Goal: Task Accomplishment & Management: Use online tool/utility

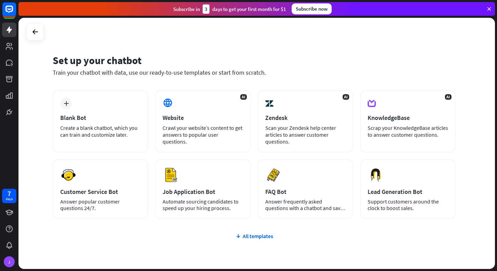
scroll to position [32, 0]
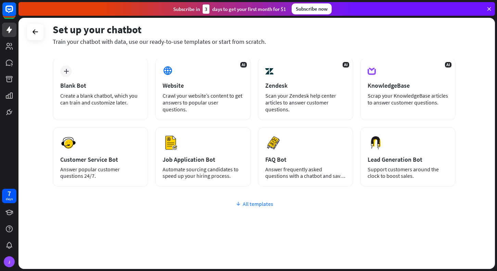
click at [249, 204] on div "All templates" at bounding box center [254, 203] width 403 height 7
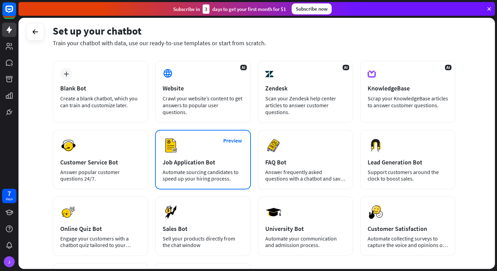
scroll to position [0, 0]
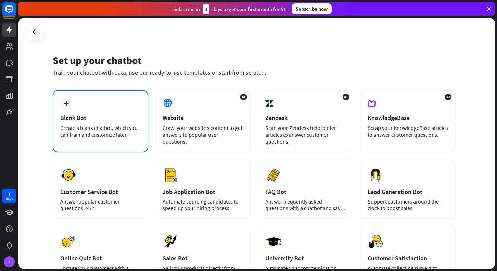
click at [83, 118] on div "Blank Bot" at bounding box center [100, 118] width 80 height 8
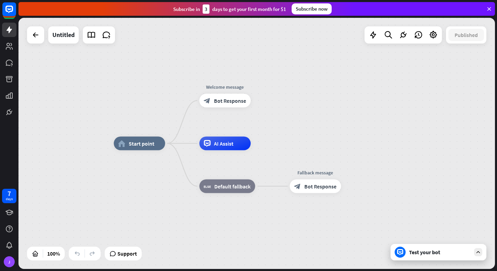
click at [423, 252] on div "Test your bot" at bounding box center [440, 251] width 62 height 7
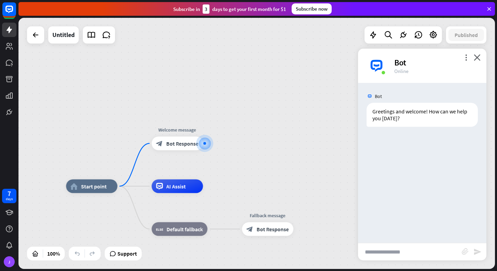
click at [423, 252] on input "text" at bounding box center [410, 251] width 104 height 17
type input "***"
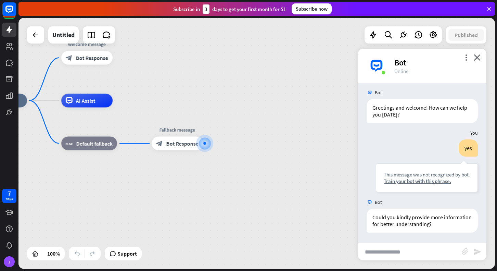
scroll to position [4, 0]
click at [478, 57] on icon "close" at bounding box center [476, 57] width 7 height 6
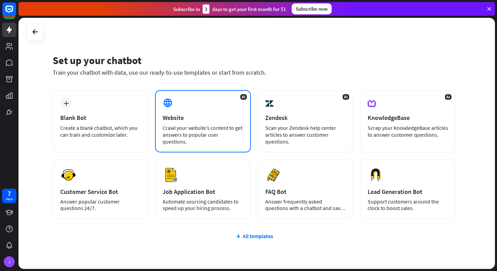
click at [194, 117] on div "Website" at bounding box center [202, 118] width 80 height 8
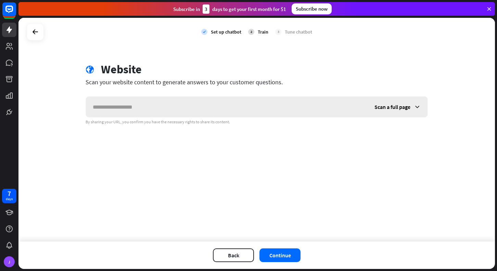
click at [417, 106] on icon at bounding box center [417, 106] width 7 height 7
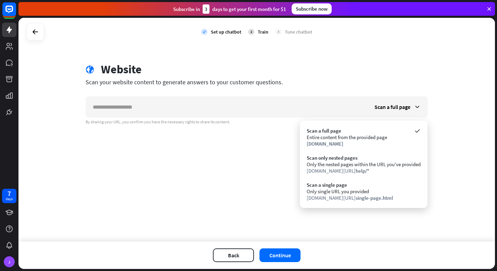
click at [397, 71] on div "globe Website" at bounding box center [257, 70] width 342 height 16
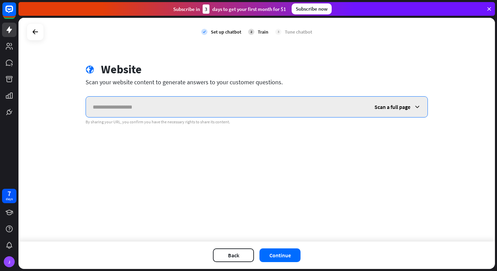
click at [129, 109] on input "text" at bounding box center [227, 106] width 282 height 21
paste input "**********"
type input "**********"
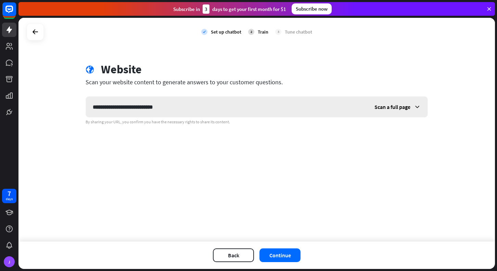
click at [382, 108] on span "Scan a full page" at bounding box center [392, 106] width 36 height 7
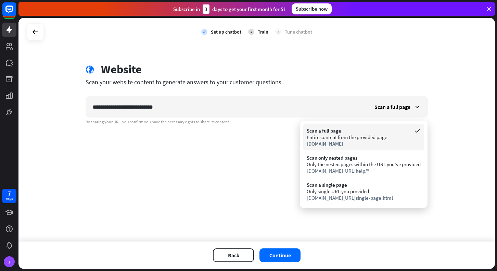
click at [335, 140] on div "Entire content from the provided page" at bounding box center [363, 137] width 114 height 6
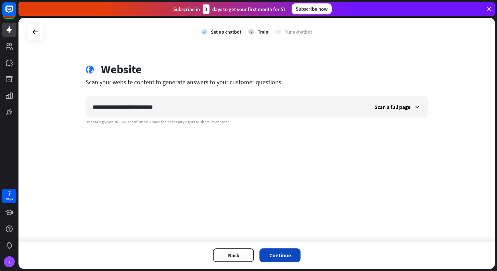
click at [283, 257] on button "Continue" at bounding box center [279, 255] width 41 height 14
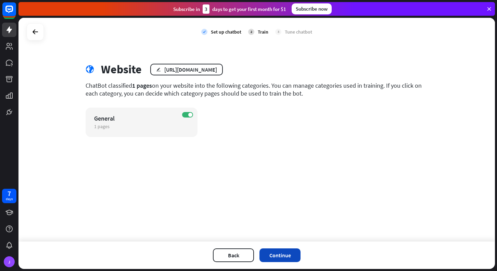
click at [282, 257] on button "Continue" at bounding box center [279, 255] width 41 height 14
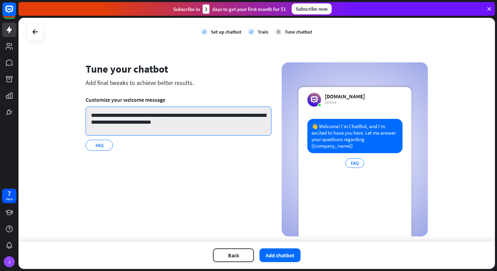
click at [170, 123] on textarea "**********" at bounding box center [179, 120] width 186 height 29
drag, startPoint x: 193, startPoint y: 122, endPoint x: 149, endPoint y: 124, distance: 43.5
click at [149, 124] on textarea "**********" at bounding box center [179, 120] width 186 height 29
paste textarea "**********"
click at [167, 122] on textarea "**********" at bounding box center [179, 120] width 186 height 29
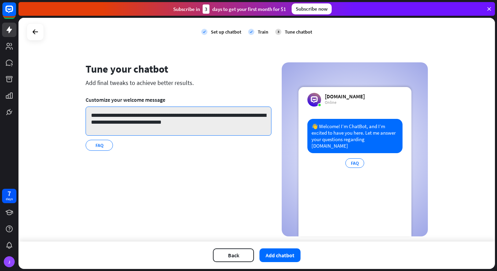
click at [205, 121] on textarea "**********" at bounding box center [179, 120] width 186 height 29
type textarea "**********"
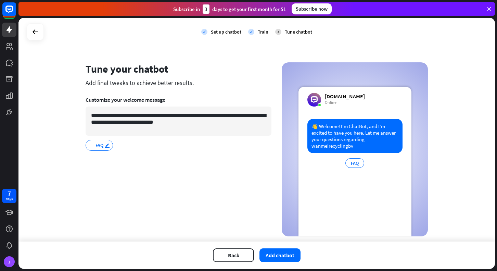
click at [105, 145] on icon "edit" at bounding box center [106, 145] width 5 height 5
click at [139, 155] on div "**********" at bounding box center [179, 149] width 186 height 174
click at [274, 256] on button "Add chatbot" at bounding box center [279, 255] width 41 height 14
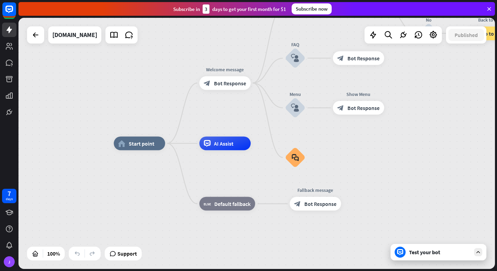
click at [421, 253] on div "Test your bot" at bounding box center [440, 251] width 62 height 7
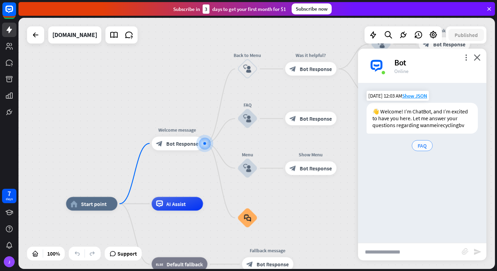
click at [421, 146] on span "FAQ" at bounding box center [421, 145] width 9 height 7
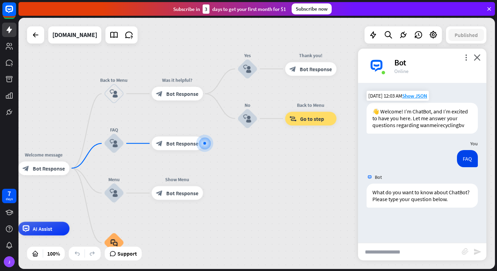
click at [391, 251] on input "text" at bounding box center [410, 251] width 104 height 17
type input "***"
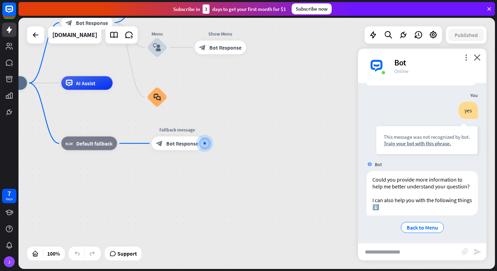
scroll to position [124, 0]
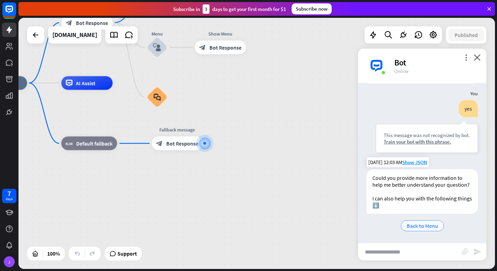
click at [421, 227] on span "Back to Menu" at bounding box center [421, 225] width 31 height 7
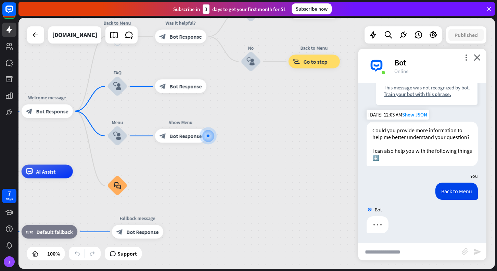
scroll to position [172, 0]
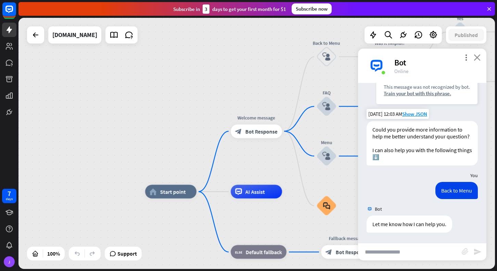
click at [479, 57] on icon "close" at bounding box center [476, 57] width 7 height 6
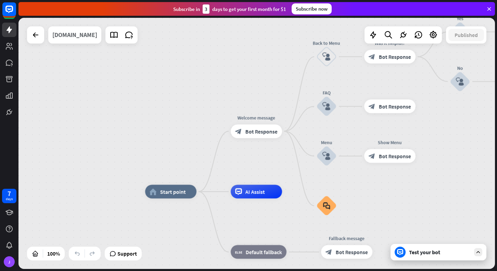
click at [79, 38] on div "[DOMAIN_NAME]" at bounding box center [74, 34] width 45 height 17
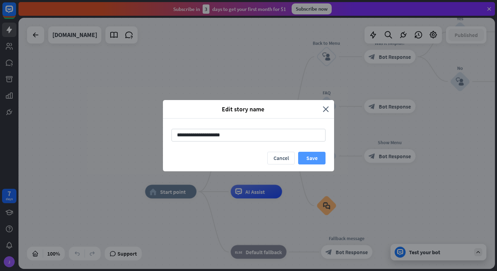
click at [319, 160] on button "Save" at bounding box center [311, 158] width 27 height 13
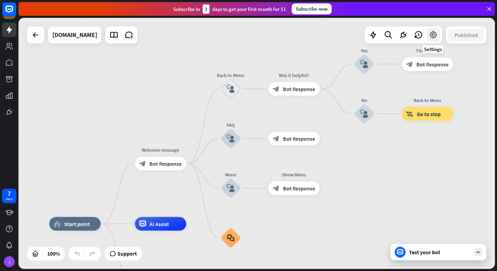
click at [431, 34] on icon at bounding box center [433, 34] width 9 height 9
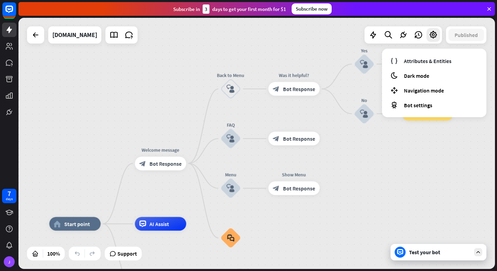
click at [167, 85] on div "home_2 Start point Welcome message block_bot_response Bot Response Back to Menu…" at bounding box center [256, 143] width 476 height 251
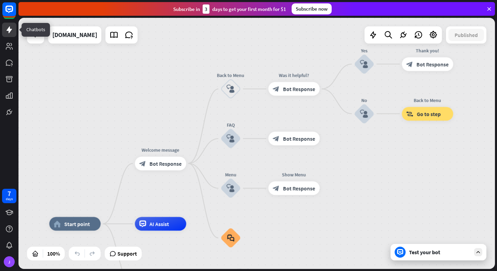
click at [10, 29] on icon at bounding box center [8, 29] width 5 height 7
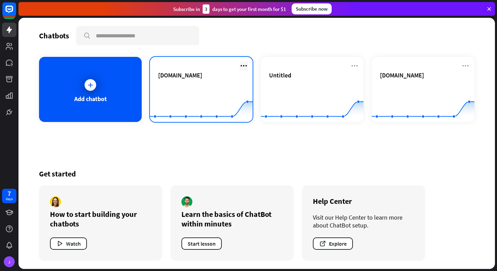
click at [244, 66] on icon at bounding box center [243, 66] width 8 height 8
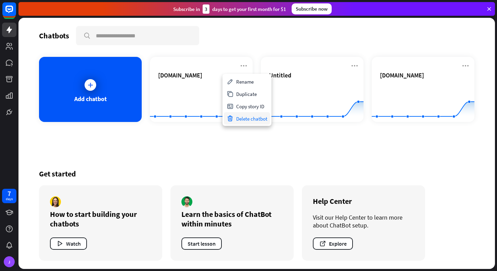
click at [244, 118] on div "Delete chatbot" at bounding box center [247, 118] width 46 height 12
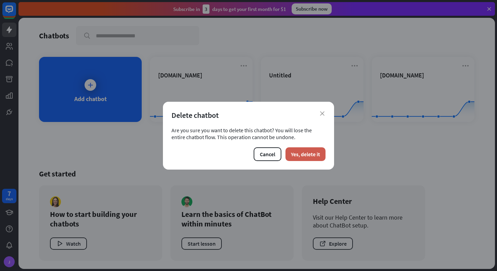
click at [292, 156] on button "Yes, delete it" at bounding box center [305, 154] width 40 height 14
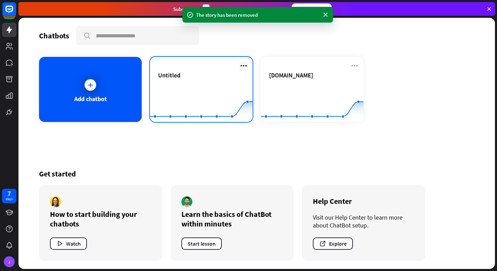
click at [243, 66] on icon at bounding box center [243, 66] width 8 height 8
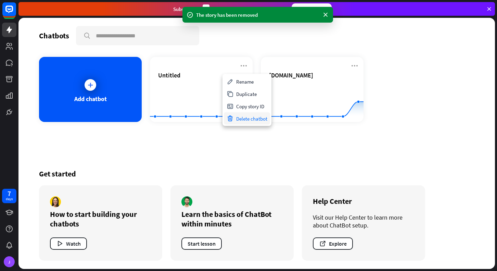
click at [247, 119] on div "Delete chatbot" at bounding box center [247, 118] width 46 height 12
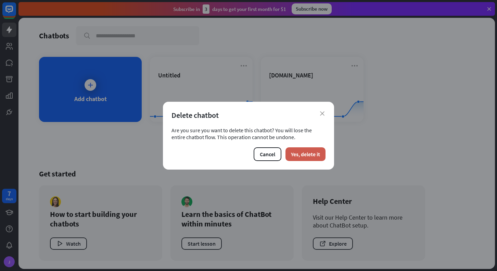
click at [317, 154] on button "Yes, delete it" at bounding box center [305, 154] width 40 height 14
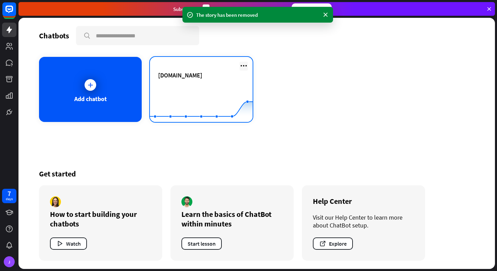
click at [244, 65] on icon at bounding box center [243, 66] width 8 height 8
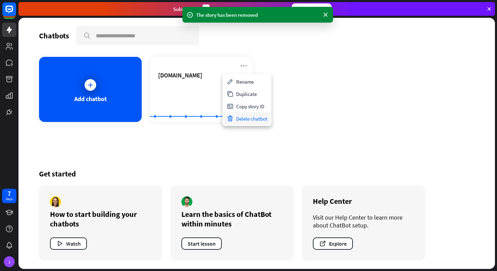
click at [245, 119] on div "Delete chatbot" at bounding box center [247, 118] width 46 height 12
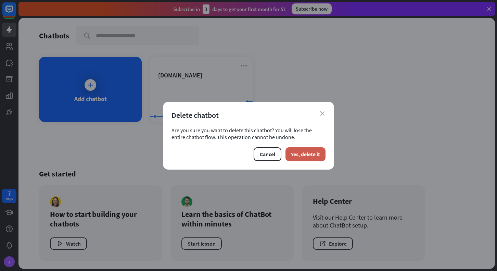
click at [313, 153] on button "Yes, delete it" at bounding box center [305, 154] width 40 height 14
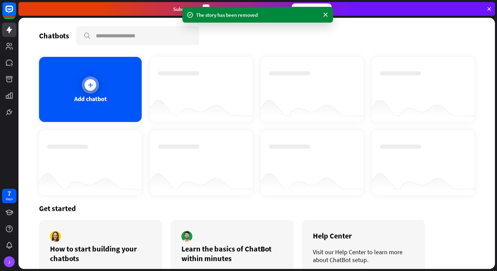
click at [106, 93] on div "Add chatbot" at bounding box center [90, 89] width 103 height 65
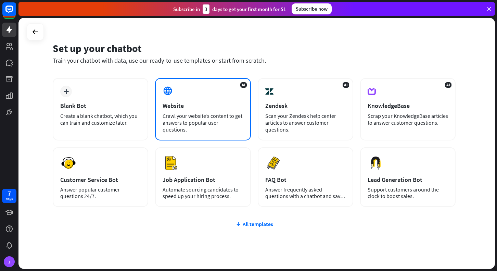
scroll to position [32, 0]
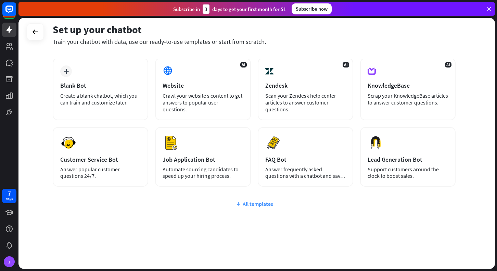
click at [247, 204] on div "All templates" at bounding box center [254, 203] width 403 height 7
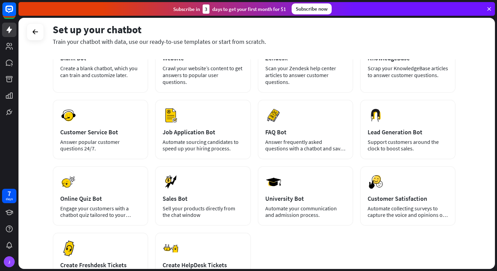
scroll to position [0, 0]
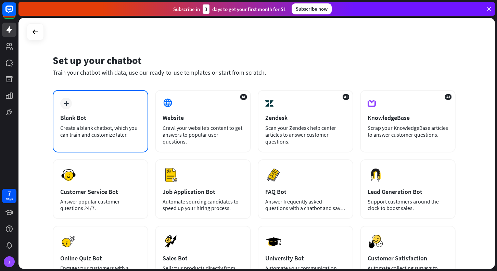
click at [110, 125] on div "Create a blank chatbot, which you can train and customize later." at bounding box center [100, 131] width 80 height 14
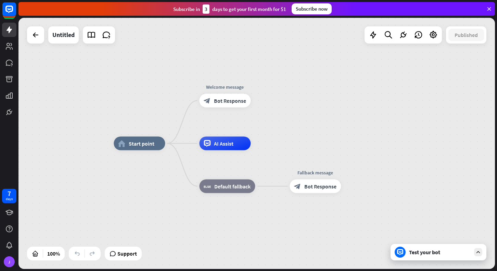
click at [449, 252] on div "Test your bot" at bounding box center [440, 251] width 62 height 7
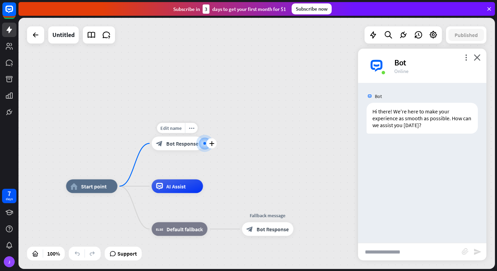
click at [182, 144] on span "Bot Response" at bounding box center [182, 143] width 32 height 7
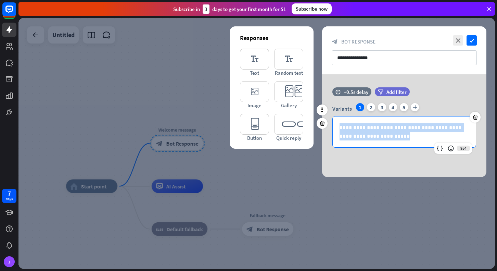
drag, startPoint x: 382, startPoint y: 136, endPoint x: 336, endPoint y: 122, distance: 47.9
click at [336, 122] on div "**********" at bounding box center [403, 131] width 143 height 31
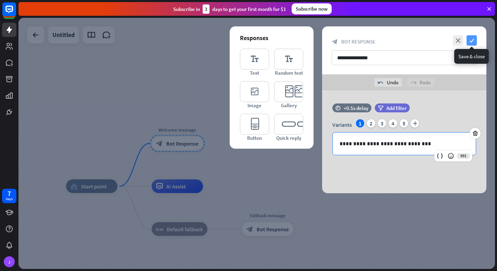
click at [471, 40] on icon "check" at bounding box center [471, 40] width 10 height 10
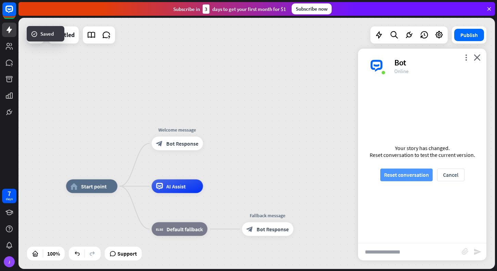
click at [409, 177] on button "Reset conversation" at bounding box center [406, 174] width 52 height 13
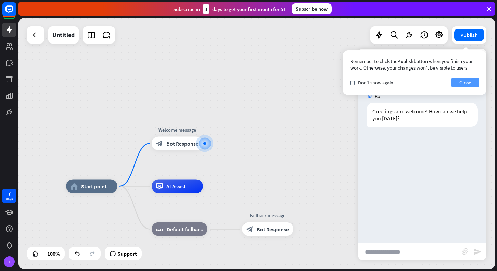
click at [461, 83] on button "Close" at bounding box center [464, 83] width 27 height 10
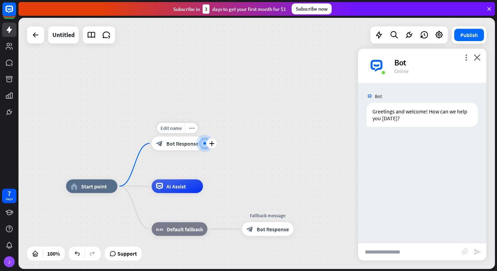
click at [176, 145] on span "Bot Response" at bounding box center [182, 143] width 32 height 7
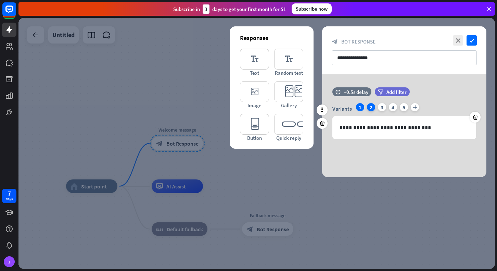
click at [370, 107] on div "2" at bounding box center [371, 107] width 8 height 8
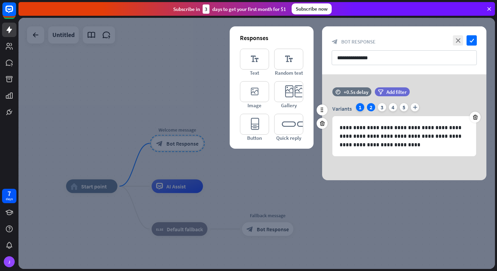
click at [359, 106] on div "1" at bounding box center [360, 107] width 8 height 8
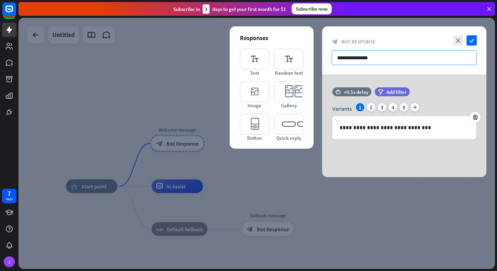
click at [385, 59] on input "**********" at bounding box center [403, 57] width 145 height 15
drag, startPoint x: 385, startPoint y: 59, endPoint x: 324, endPoint y: 59, distance: 61.2
click at [324, 59] on div "**********" at bounding box center [404, 50] width 164 height 48
paste input "**********"
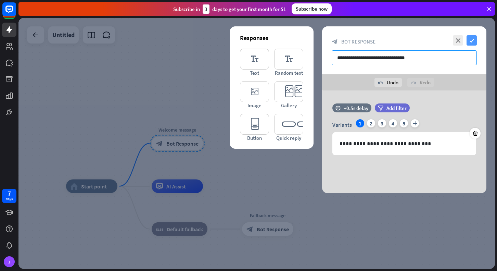
type input "**********"
click at [471, 41] on icon "check" at bounding box center [471, 40] width 10 height 10
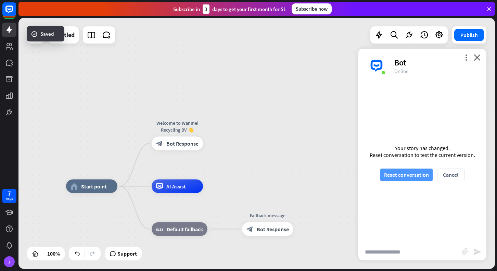
click at [416, 175] on button "Reset conversation" at bounding box center [406, 174] width 52 height 13
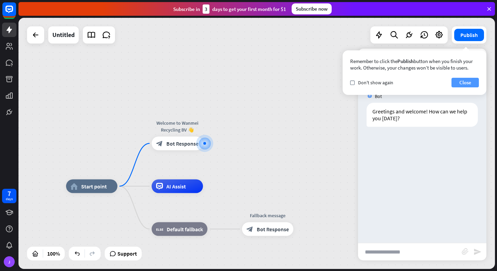
click at [458, 81] on button "Close" at bounding box center [464, 83] width 27 height 10
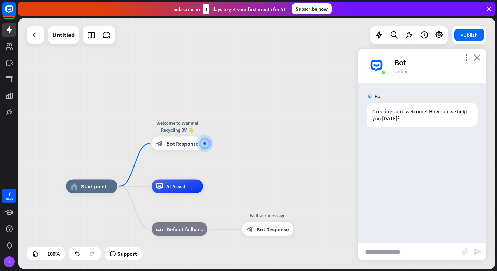
click at [478, 58] on icon "close" at bounding box center [476, 57] width 7 height 6
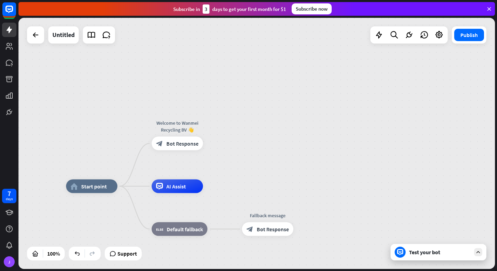
click at [425, 252] on div "Test your bot" at bounding box center [440, 251] width 62 height 7
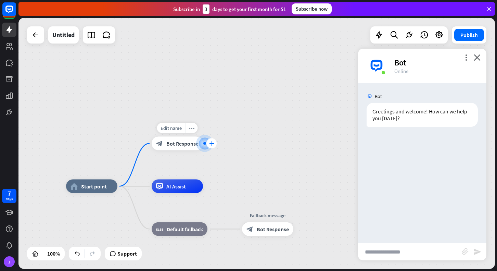
click at [211, 143] on icon "plus" at bounding box center [211, 143] width 5 height 5
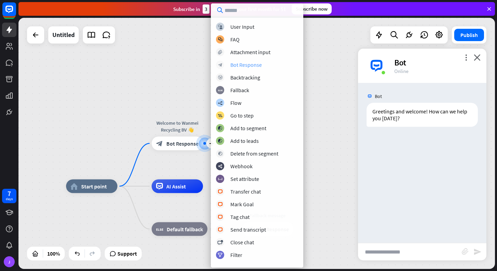
click at [239, 66] on div "Bot Response" at bounding box center [245, 64] width 31 height 7
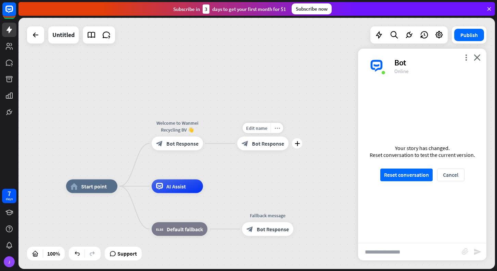
click at [276, 126] on icon "more_horiz" at bounding box center [276, 127] width 5 height 5
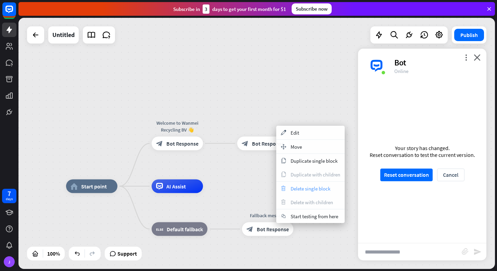
click at [295, 185] on span "Delete single block" at bounding box center [310, 188] width 40 height 6
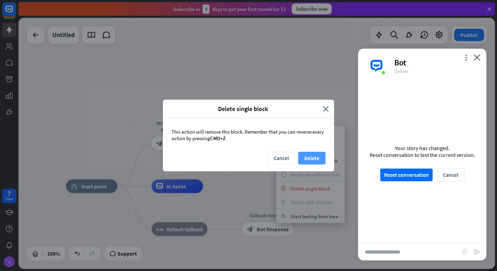
click at [309, 158] on button "Delete" at bounding box center [311, 158] width 27 height 13
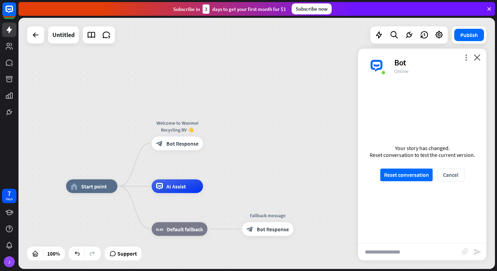
click at [180, 143] on span "Bot Response" at bounding box center [182, 143] width 32 height 7
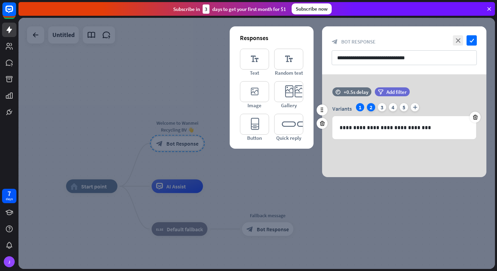
click at [369, 108] on div "2" at bounding box center [371, 107] width 8 height 8
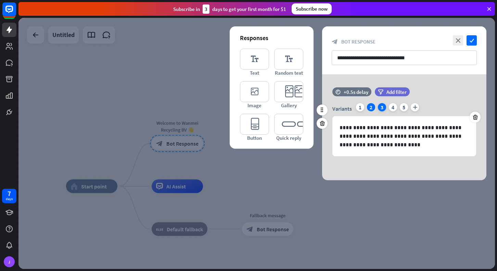
click at [381, 107] on div "3" at bounding box center [382, 107] width 8 height 8
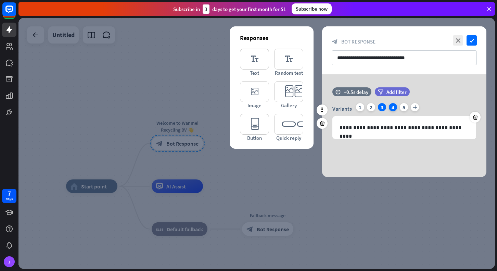
click at [392, 107] on div "4" at bounding box center [393, 107] width 8 height 8
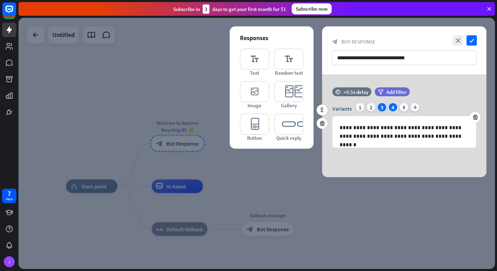
click at [382, 108] on div "3" at bounding box center [382, 107] width 8 height 8
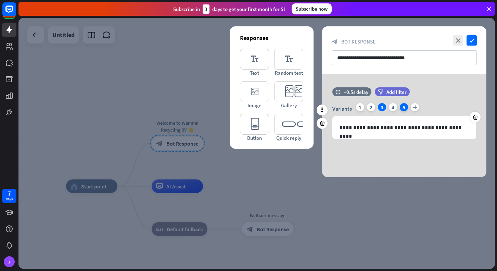
click at [403, 107] on div "5" at bounding box center [404, 107] width 8 height 8
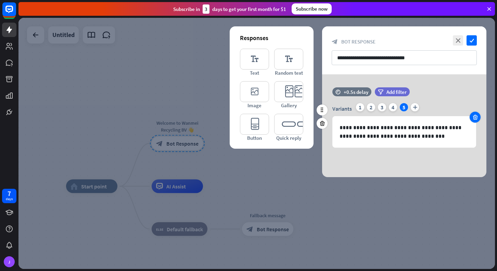
click at [473, 117] on icon at bounding box center [475, 117] width 6 height 6
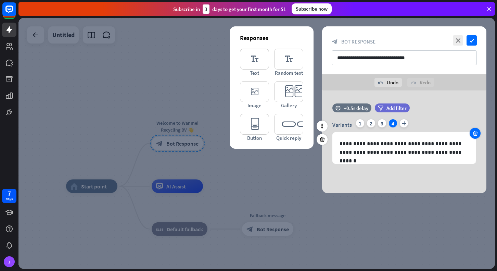
click at [473, 132] on icon at bounding box center [475, 133] width 6 height 6
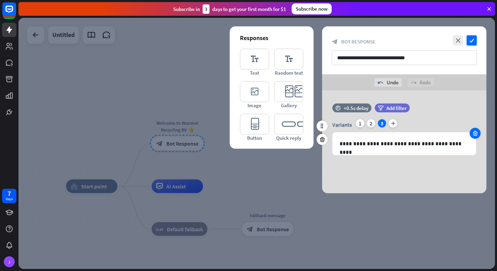
click at [479, 132] on div at bounding box center [474, 133] width 11 height 11
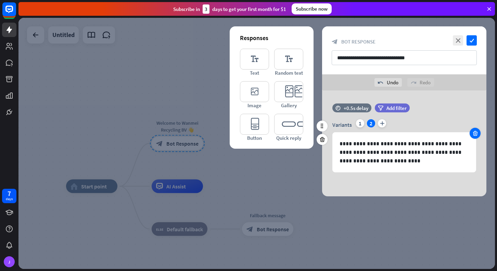
click at [473, 134] on icon at bounding box center [475, 133] width 6 height 6
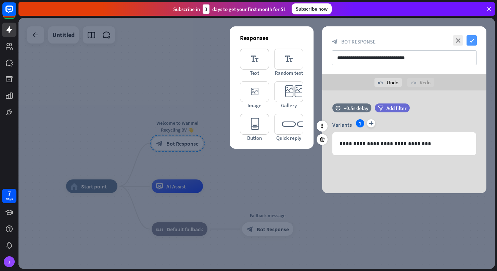
click at [471, 44] on icon "check" at bounding box center [471, 40] width 10 height 10
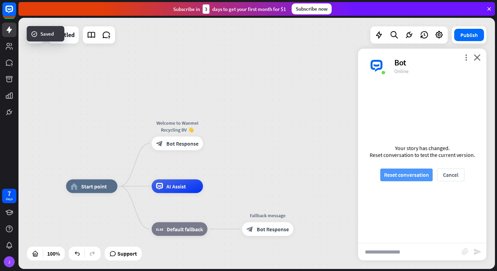
click at [396, 176] on button "Reset conversation" at bounding box center [406, 174] width 52 height 13
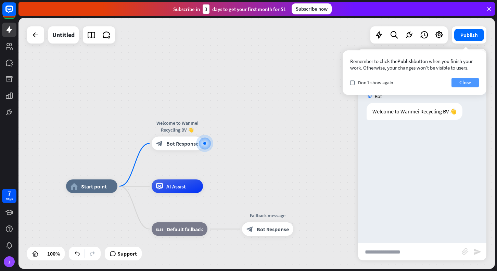
click at [460, 81] on button "Close" at bounding box center [464, 83] width 27 height 10
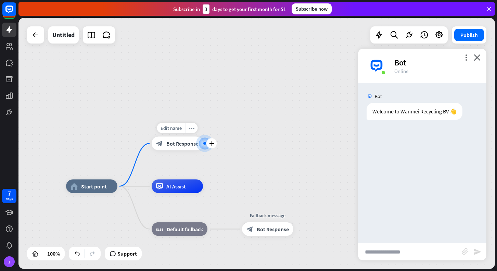
click at [180, 146] on span "Bot Response" at bounding box center [182, 143] width 32 height 7
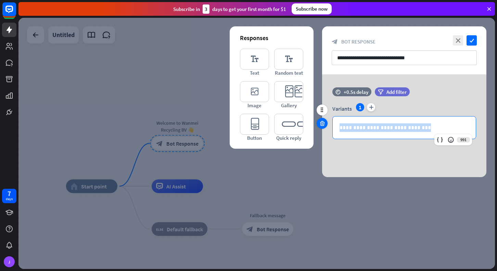
drag, startPoint x: 428, startPoint y: 129, endPoint x: 323, endPoint y: 123, distance: 105.5
click at [323, 123] on div "**********" at bounding box center [404, 116] width 164 height 58
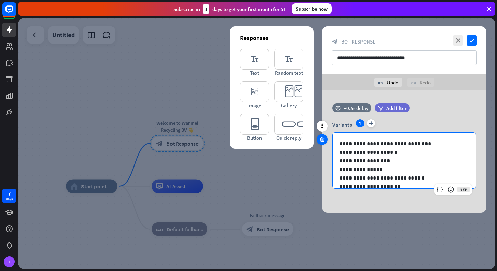
scroll to position [3, 0]
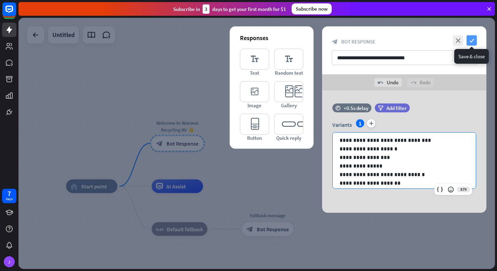
click at [472, 40] on icon "check" at bounding box center [471, 40] width 10 height 10
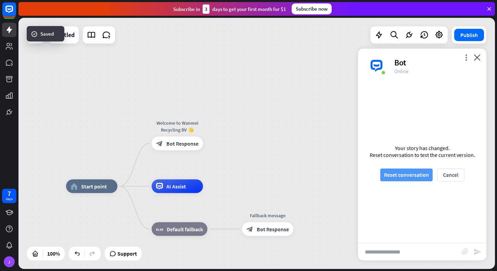
click at [405, 176] on button "Reset conversation" at bounding box center [406, 174] width 52 height 13
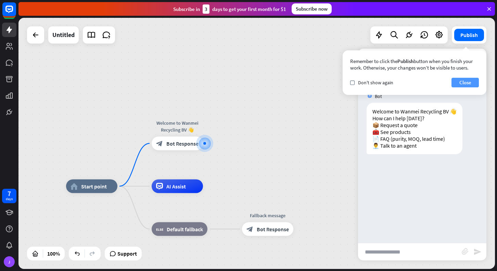
click at [466, 80] on button "Close" at bounding box center [464, 83] width 27 height 10
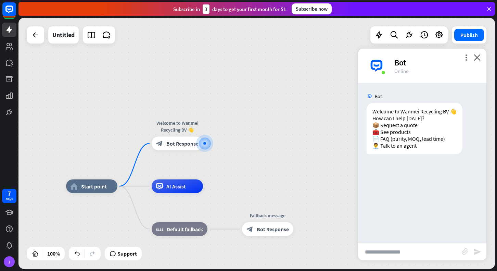
click at [368, 250] on input "text" at bounding box center [410, 251] width 104 height 17
click at [210, 144] on icon "plus" at bounding box center [211, 143] width 5 height 5
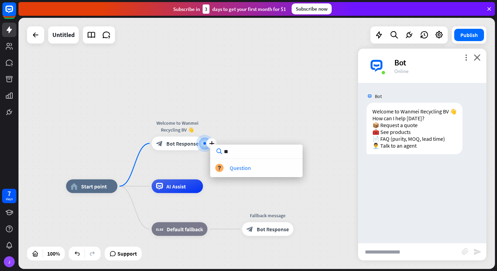
type input "*"
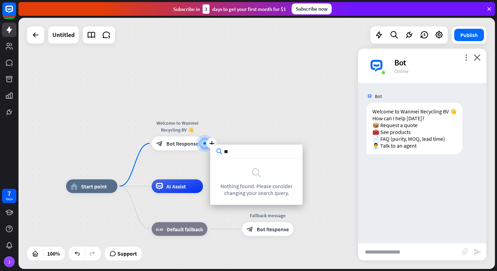
type input "*"
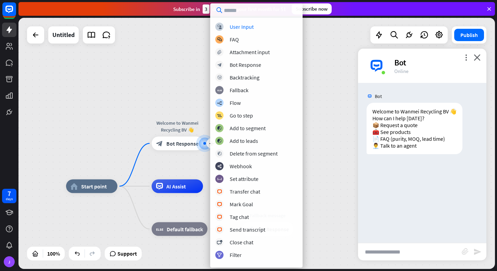
click at [191, 61] on div "home_2 Start point plus Welcome to Wanmei Recycling BV 👋 block_bot_response Bot…" at bounding box center [256, 143] width 476 height 251
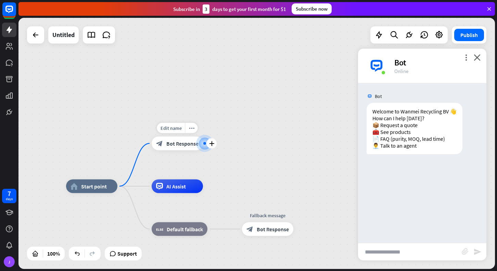
click at [205, 144] on div at bounding box center [204, 143] width 3 height 3
click at [209, 143] on icon "plus" at bounding box center [211, 143] width 5 height 5
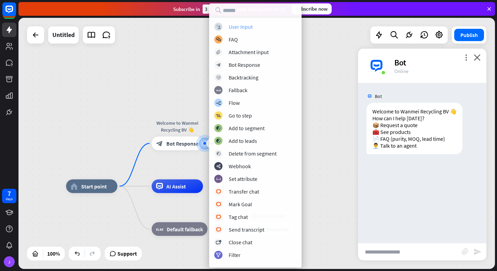
click at [240, 28] on div "User Input" at bounding box center [240, 26] width 24 height 7
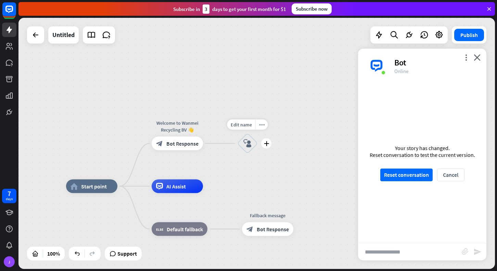
click at [249, 141] on icon "block_user_input" at bounding box center [247, 143] width 8 height 8
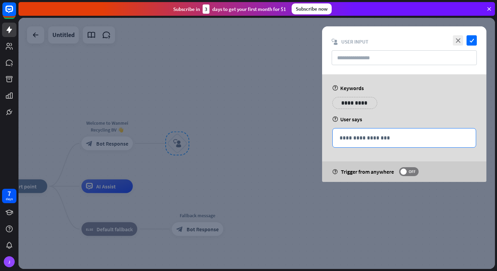
click at [345, 140] on p "**********" at bounding box center [403, 137] width 129 height 9
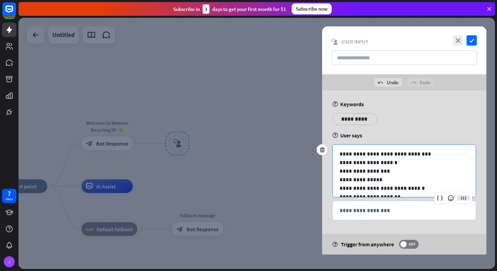
scroll to position [5, 0]
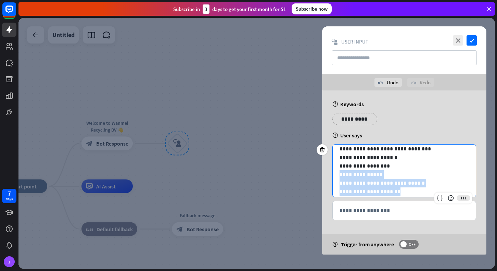
drag, startPoint x: 337, startPoint y: 174, endPoint x: 390, endPoint y: 193, distance: 56.1
click at [390, 193] on div "**********" at bounding box center [403, 170] width 143 height 62
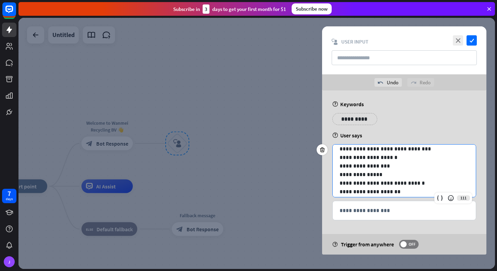
scroll to position [0, 0]
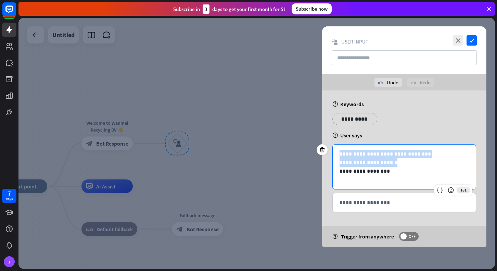
drag, startPoint x: 392, startPoint y: 162, endPoint x: 332, endPoint y: 155, distance: 60.6
click at [332, 155] on div "**********" at bounding box center [403, 166] width 143 height 44
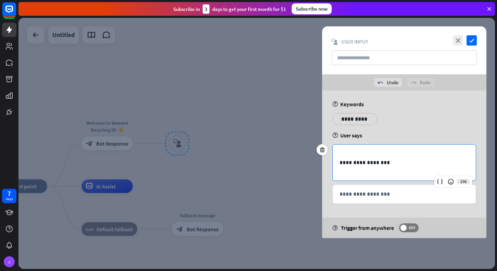
click at [339, 162] on p "**********" at bounding box center [403, 162] width 129 height 9
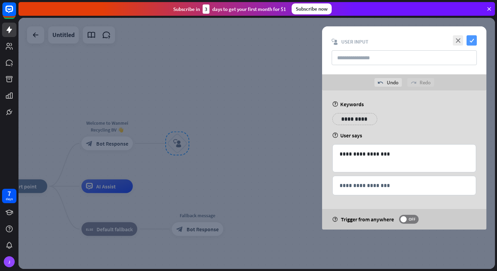
click at [472, 42] on icon "check" at bounding box center [471, 40] width 10 height 10
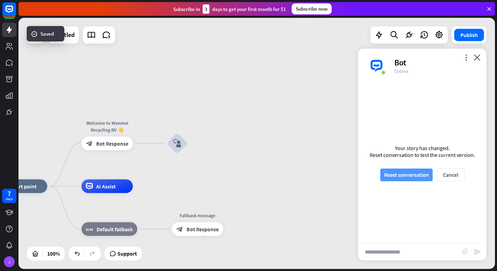
click at [402, 175] on button "Reset conversation" at bounding box center [406, 174] width 52 height 13
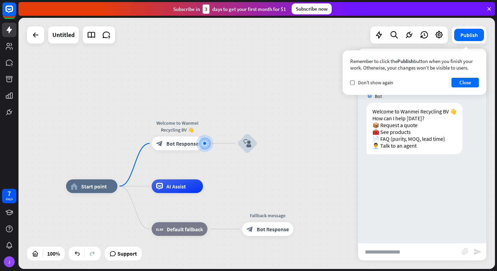
click at [385, 249] on input "text" at bounding box center [410, 251] width 104 height 17
type input "***"
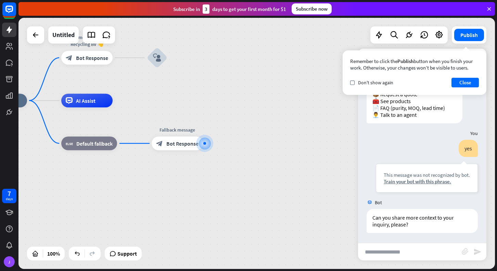
scroll to position [31, 0]
type input "****"
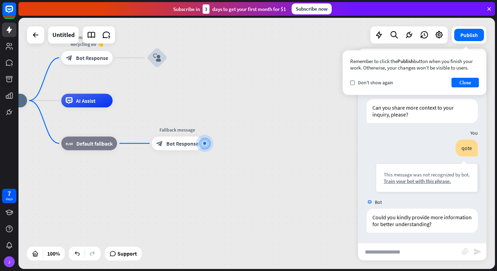
scroll to position [141, 0]
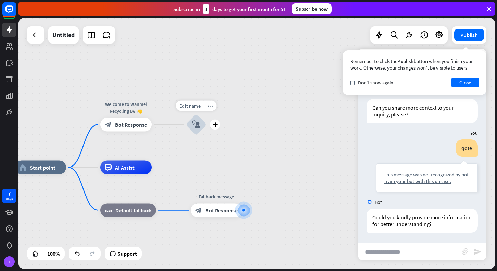
click at [196, 125] on icon "block_user_input" at bounding box center [196, 124] width 8 height 8
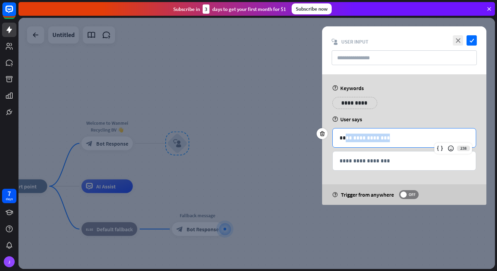
drag, startPoint x: 384, startPoint y: 139, endPoint x: 344, endPoint y: 139, distance: 39.7
click at [344, 139] on p "**********" at bounding box center [403, 137] width 129 height 9
copy p "**********"
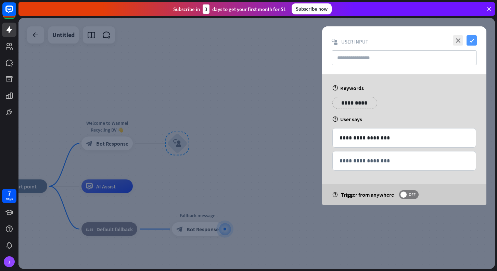
click at [473, 37] on icon "check" at bounding box center [471, 40] width 10 height 10
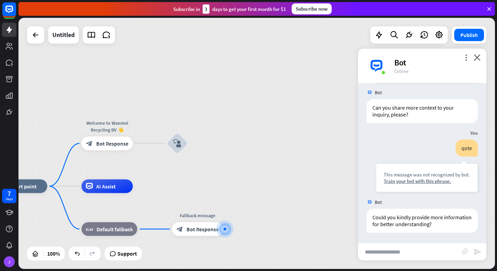
click at [380, 250] on input "text" at bounding box center [410, 251] width 104 height 17
paste input "**********"
type input "**********"
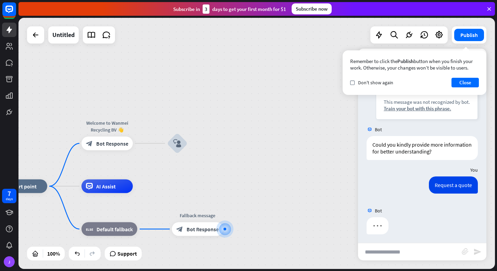
scroll to position [174, 0]
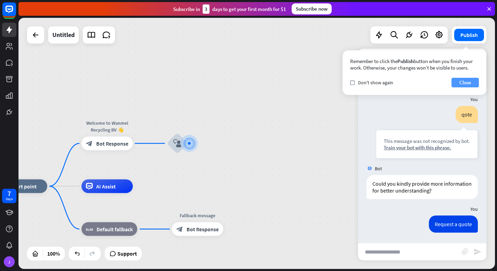
click at [459, 82] on button "Close" at bounding box center [464, 83] width 27 height 10
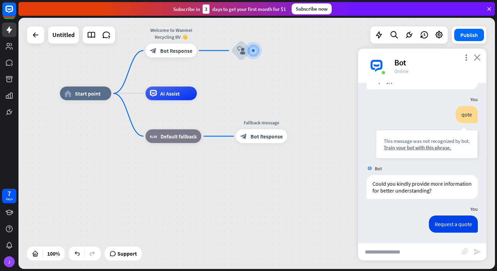
click at [477, 56] on icon "close" at bounding box center [476, 57] width 7 height 6
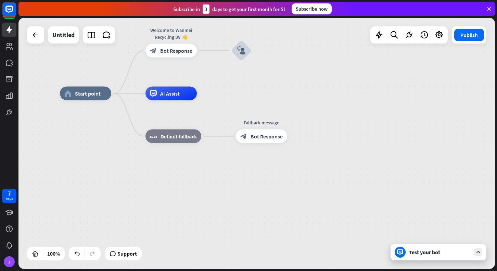
click at [425, 250] on div "Test your bot" at bounding box center [440, 251] width 62 height 7
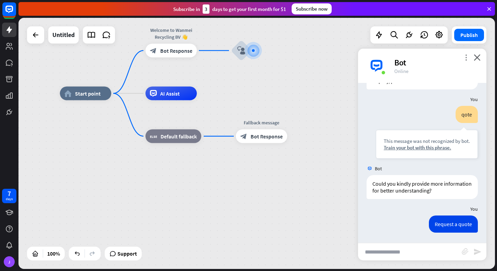
click at [465, 57] on icon "more_vert" at bounding box center [465, 57] width 6 height 6
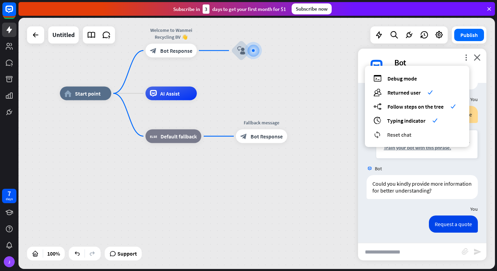
click at [408, 135] on span "Reset chat" at bounding box center [399, 134] width 24 height 7
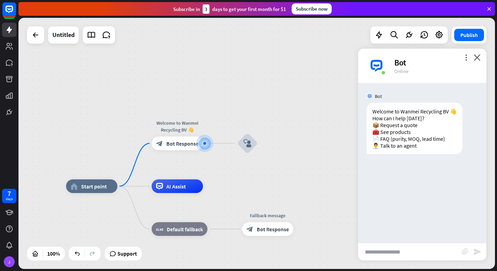
click at [368, 249] on input "text" at bounding box center [410, 251] width 104 height 17
paste input "**********"
type input "**********"
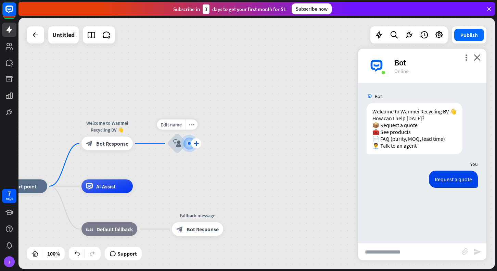
click at [195, 144] on icon "plus" at bounding box center [196, 143] width 5 height 5
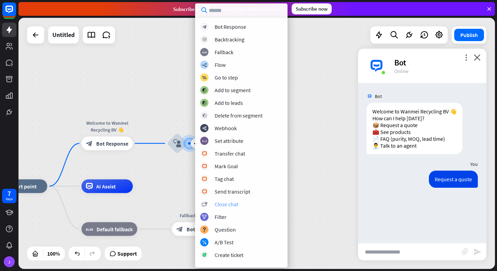
click at [222, 202] on div "Close chat" at bounding box center [226, 203] width 24 height 7
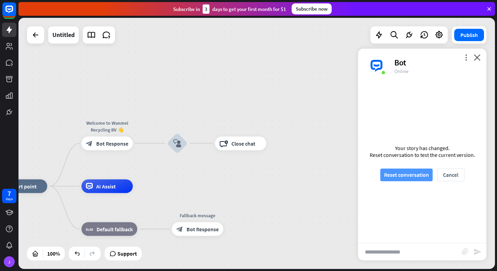
click at [408, 173] on button "Reset conversation" at bounding box center [406, 174] width 52 height 13
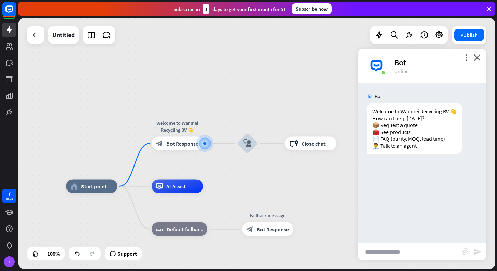
click at [380, 251] on input "text" at bounding box center [410, 251] width 104 height 17
paste input "**********"
type input "**********"
click at [473, 251] on icon "send" at bounding box center [477, 251] width 8 height 8
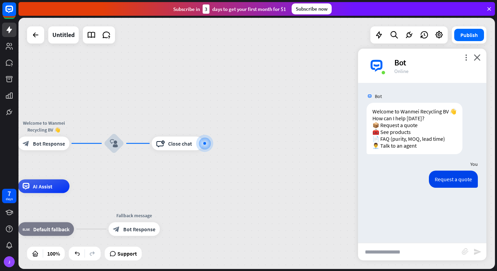
click at [418, 250] on input "text" at bounding box center [410, 251] width 104 height 17
type input "*"
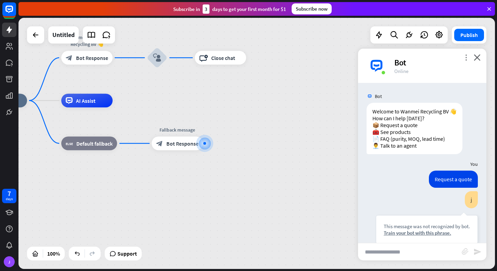
click at [466, 56] on icon "more_vert" at bounding box center [465, 57] width 6 height 6
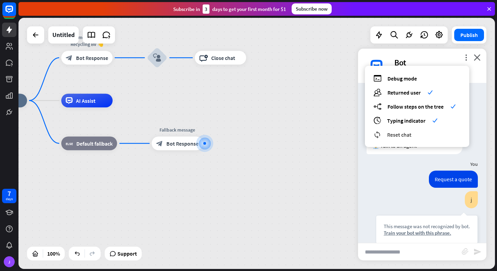
click at [402, 132] on span "Reset chat" at bounding box center [399, 134] width 24 height 7
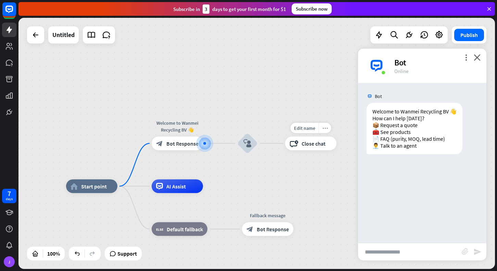
click at [324, 129] on icon "more_horiz" at bounding box center [324, 127] width 5 height 5
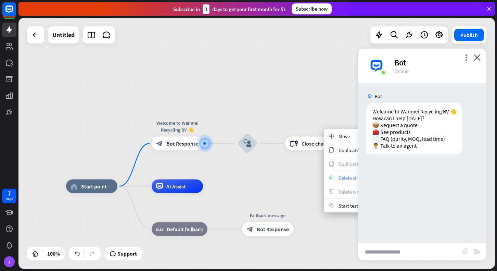
click at [339, 178] on span "Delete single block" at bounding box center [358, 177] width 40 height 6
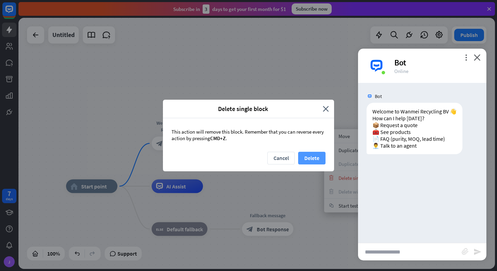
click at [306, 158] on button "Delete" at bounding box center [311, 158] width 27 height 13
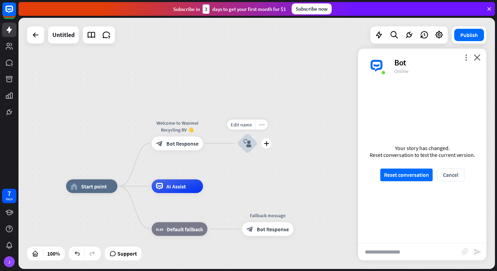
click at [261, 125] on icon "more_horiz" at bounding box center [261, 124] width 5 height 5
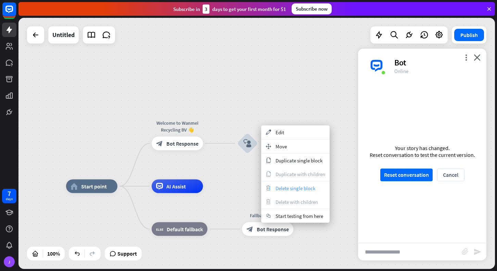
click at [282, 188] on span "Delete single block" at bounding box center [295, 188] width 40 height 6
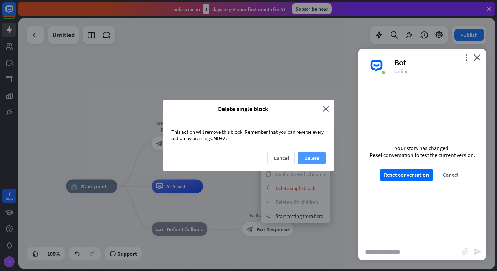
click at [305, 158] on button "Delete" at bounding box center [311, 158] width 27 height 13
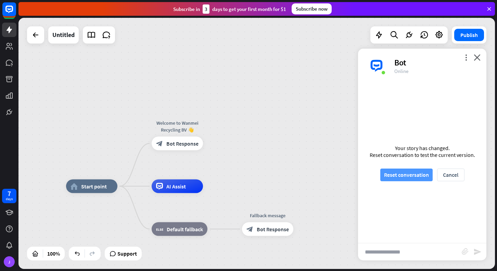
click at [395, 175] on button "Reset conversation" at bounding box center [406, 174] width 52 height 13
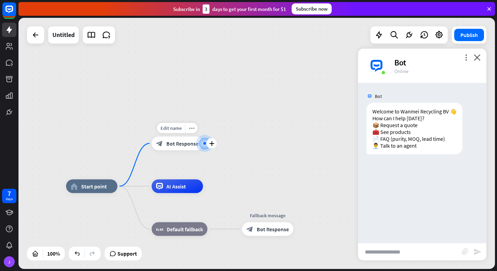
click at [174, 146] on span "Bot Response" at bounding box center [182, 143] width 32 height 7
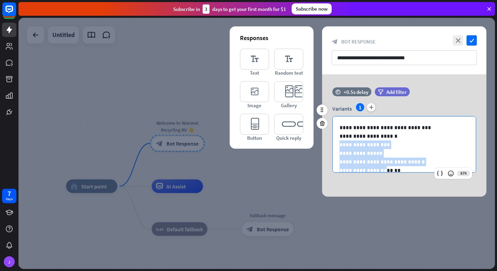
scroll to position [9, 0]
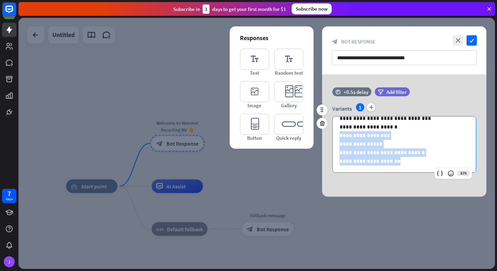
drag, startPoint x: 340, startPoint y: 144, endPoint x: 387, endPoint y: 178, distance: 58.0
click at [387, 178] on div "**********" at bounding box center [404, 133] width 164 height 92
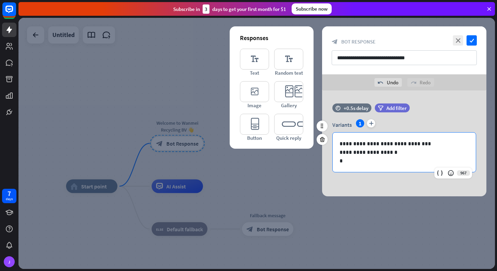
scroll to position [0, 0]
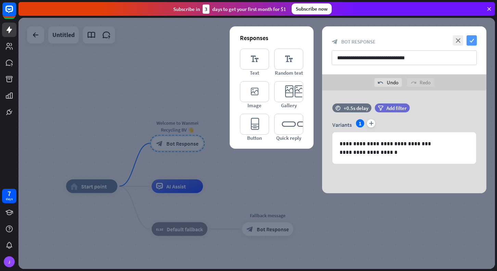
click at [471, 40] on icon "check" at bounding box center [471, 40] width 10 height 10
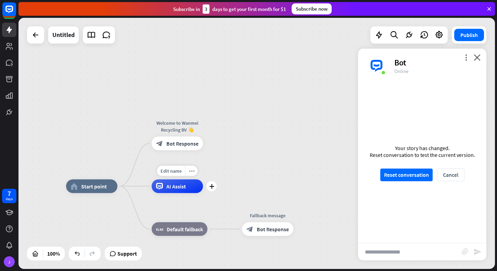
click at [181, 187] on span "AI Assist" at bounding box center [175, 186] width 19 height 7
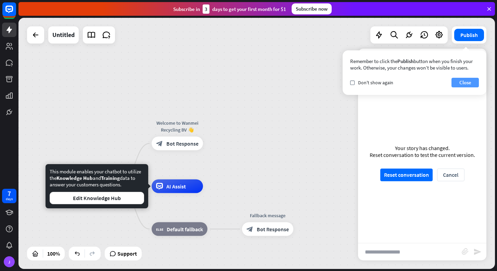
click at [463, 82] on button "Close" at bounding box center [464, 83] width 27 height 10
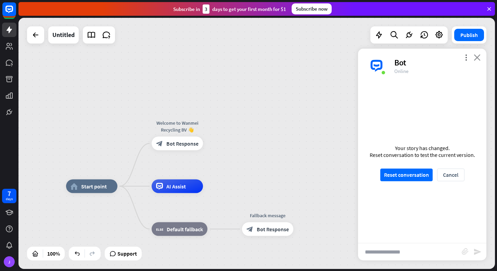
click at [478, 58] on icon "close" at bounding box center [476, 57] width 7 height 6
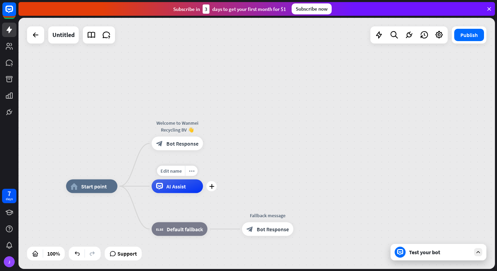
click at [174, 185] on span "AI Assist" at bounding box center [175, 186] width 19 height 7
click at [251, 169] on div "home_2 Start point Welcome to Wanmei Recycling BV 👋 block_bot_response Bot Resp…" at bounding box center [256, 143] width 476 height 251
click at [214, 144] on div "plus" at bounding box center [211, 143] width 10 height 10
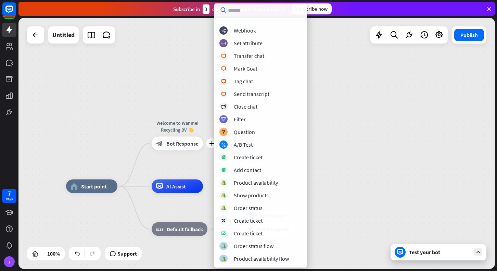
scroll to position [136, 0]
click at [257, 55] on div "Transfer chat" at bounding box center [249, 55] width 30 height 7
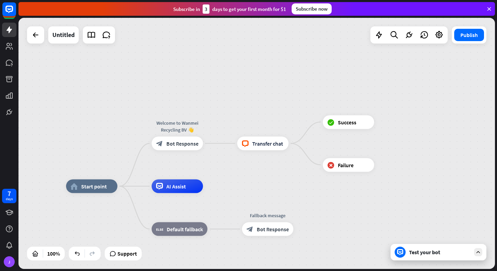
click at [418, 250] on div "Test your bot" at bounding box center [440, 251] width 62 height 7
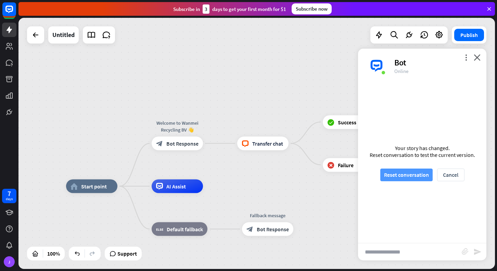
click at [405, 174] on button "Reset conversation" at bounding box center [406, 174] width 52 height 13
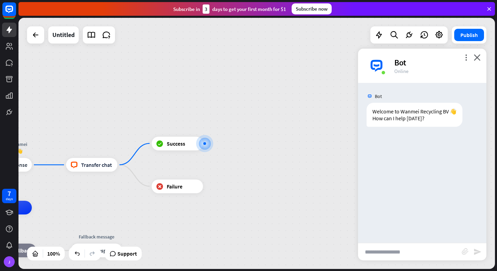
click at [395, 252] on input "text" at bounding box center [410, 251] width 104 height 17
type input "**********"
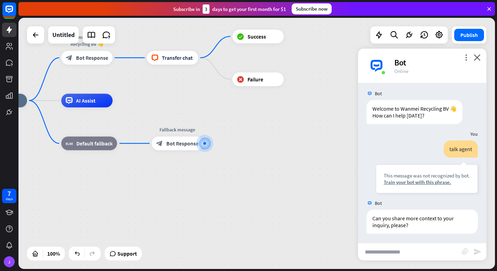
scroll to position [4, 0]
click at [253, 38] on span "Success" at bounding box center [256, 36] width 18 height 7
click at [291, 36] on icon "plus" at bounding box center [292, 36] width 5 height 5
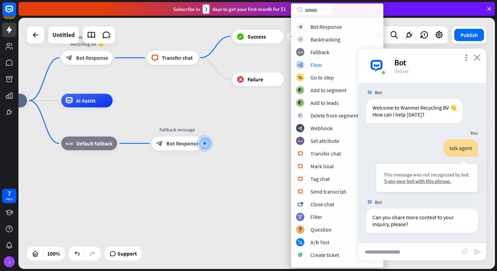
click at [478, 56] on icon "close" at bounding box center [476, 57] width 7 height 6
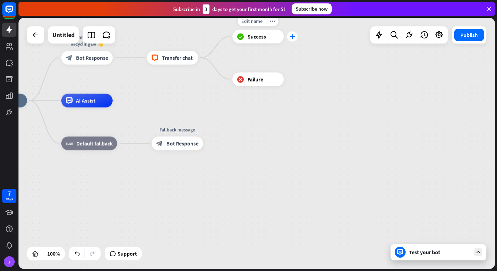
click at [290, 39] on div "plus" at bounding box center [292, 36] width 10 height 10
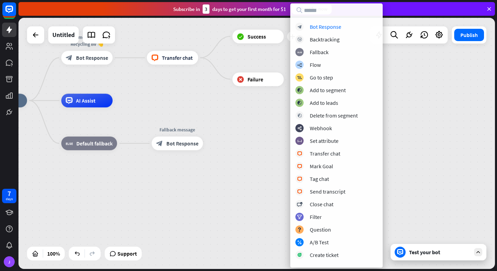
click at [225, 106] on div "home_2 Start point Welcome to Wanmei Recycling BV 👋 block_bot_response Bot Resp…" at bounding box center [214, 226] width 476 height 251
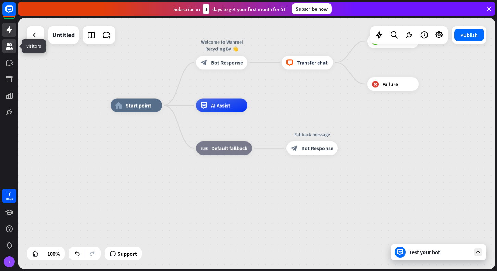
click at [11, 49] on icon at bounding box center [9, 46] width 8 height 8
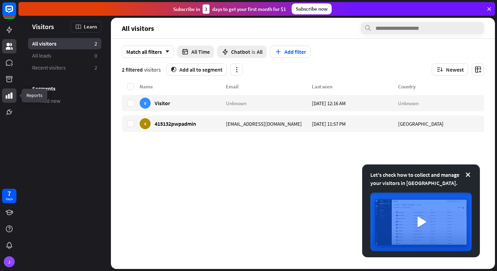
click at [11, 95] on icon at bounding box center [9, 95] width 7 height 6
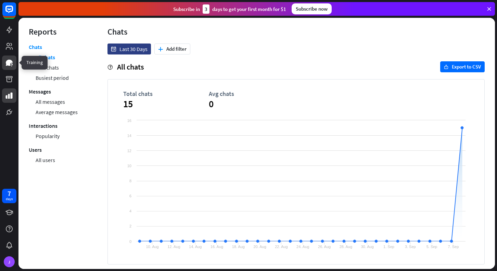
click at [10, 62] on icon at bounding box center [9, 63] width 7 height 6
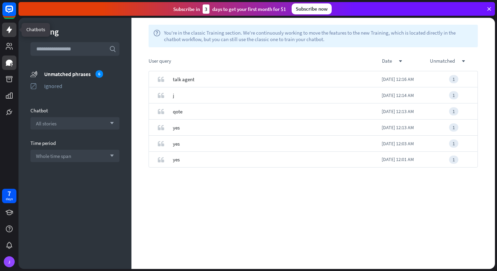
click at [8, 30] on icon at bounding box center [8, 29] width 5 height 7
